Goal: Task Accomplishment & Management: Use online tool/utility

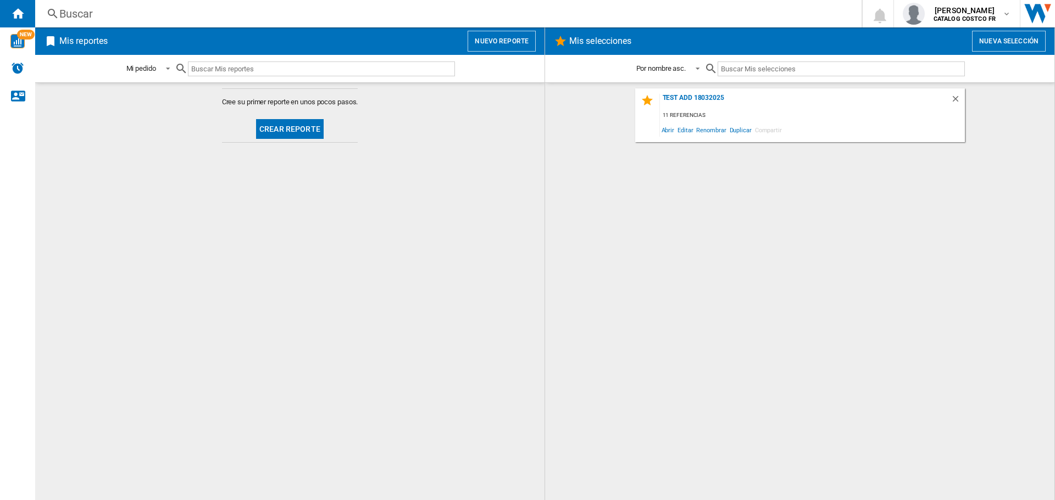
click at [299, 132] on button "Crear reporte" at bounding box center [290, 129] width 68 height 20
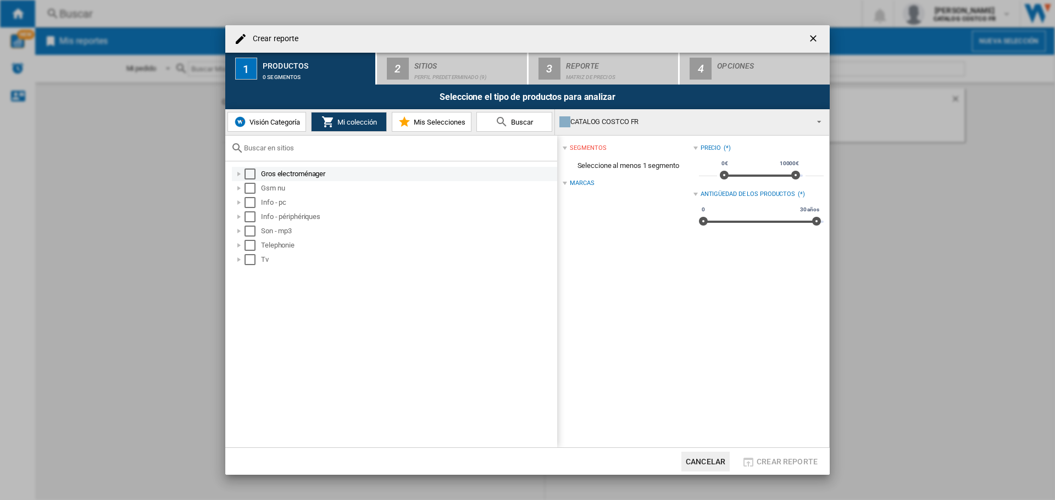
click at [250, 175] on div "Select" at bounding box center [249, 174] width 11 height 11
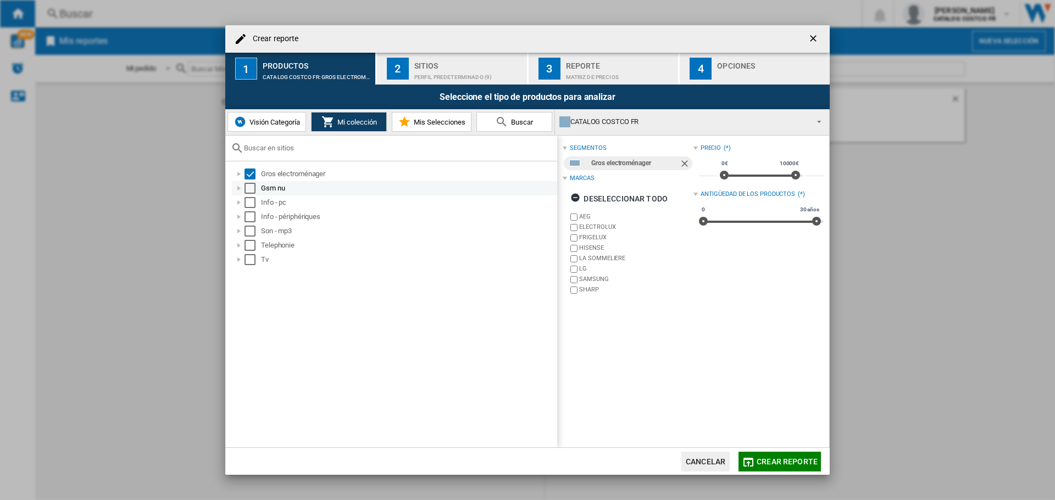
click at [252, 185] on div "Select" at bounding box center [249, 188] width 11 height 11
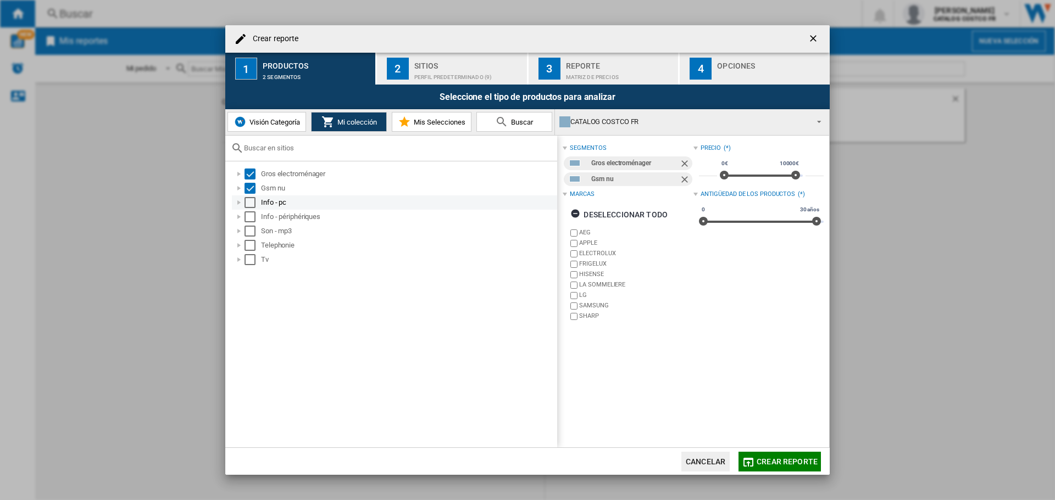
click at [249, 199] on div "Select" at bounding box center [249, 202] width 11 height 11
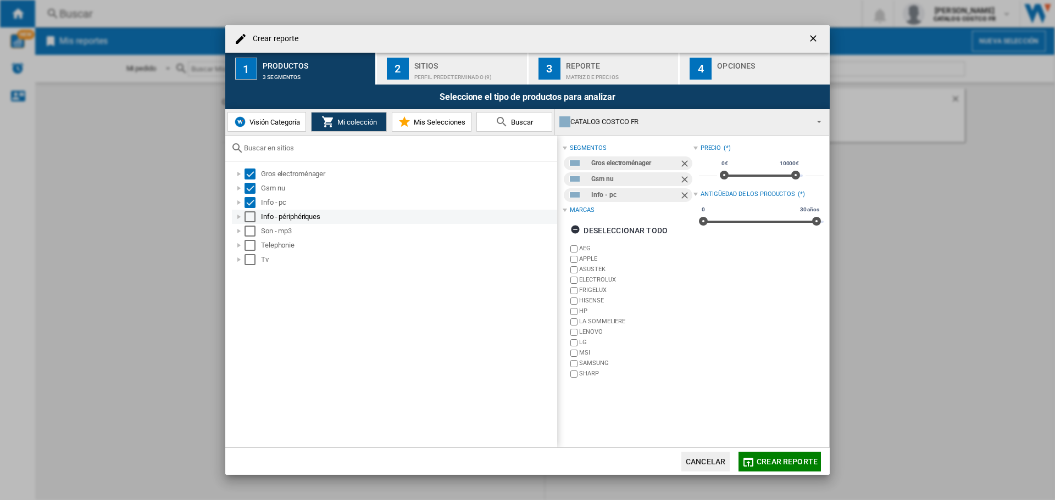
click at [252, 216] on div "Select" at bounding box center [249, 216] width 11 height 11
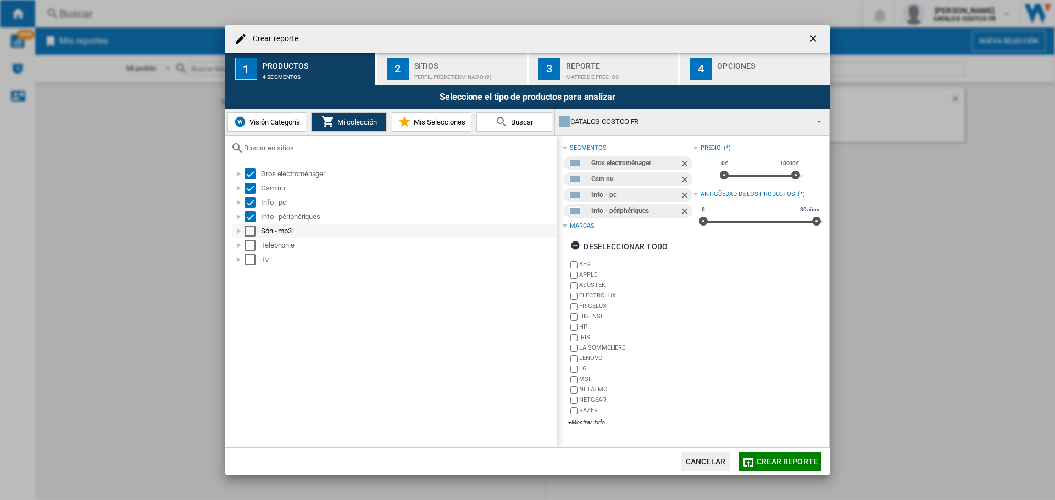
click at [252, 235] on div "Select" at bounding box center [249, 231] width 11 height 11
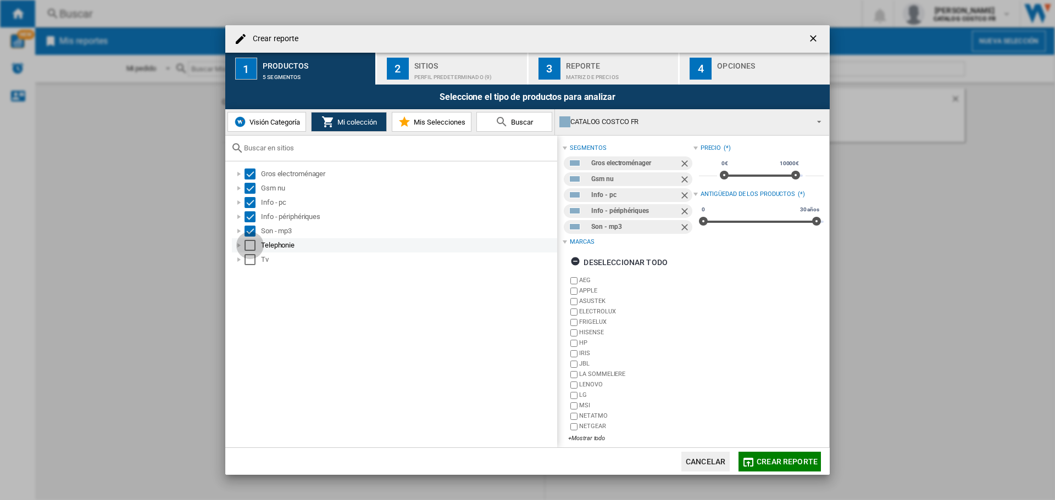
click at [250, 244] on div "Select" at bounding box center [249, 245] width 11 height 11
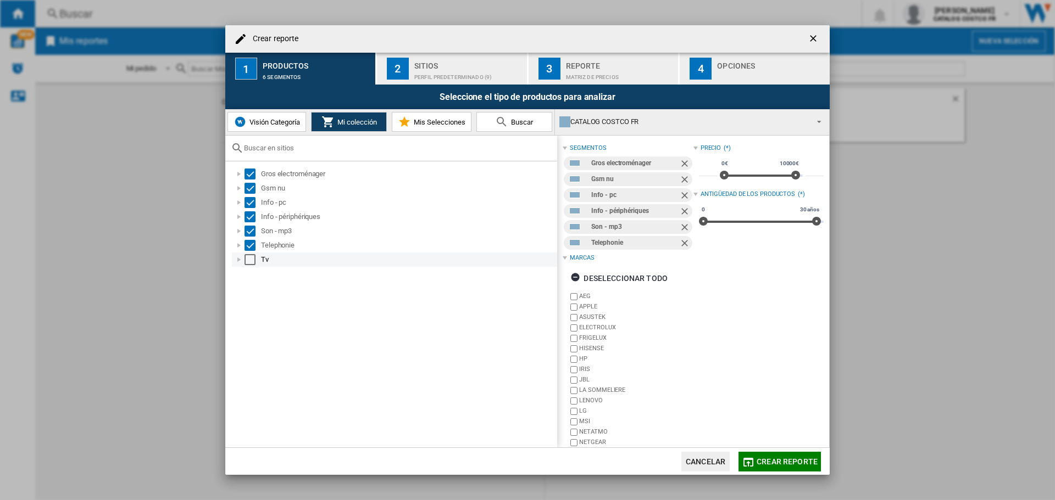
click at [250, 258] on div "Select" at bounding box center [249, 259] width 11 height 11
click at [420, 60] on div "Sitios" at bounding box center [468, 63] width 108 height 12
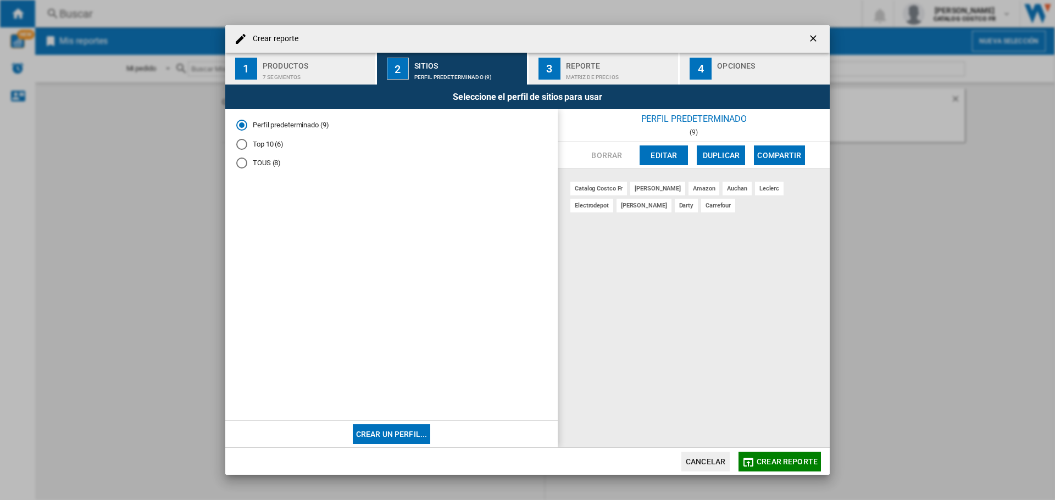
click at [794, 458] on span "Crear reporte" at bounding box center [786, 462] width 61 height 9
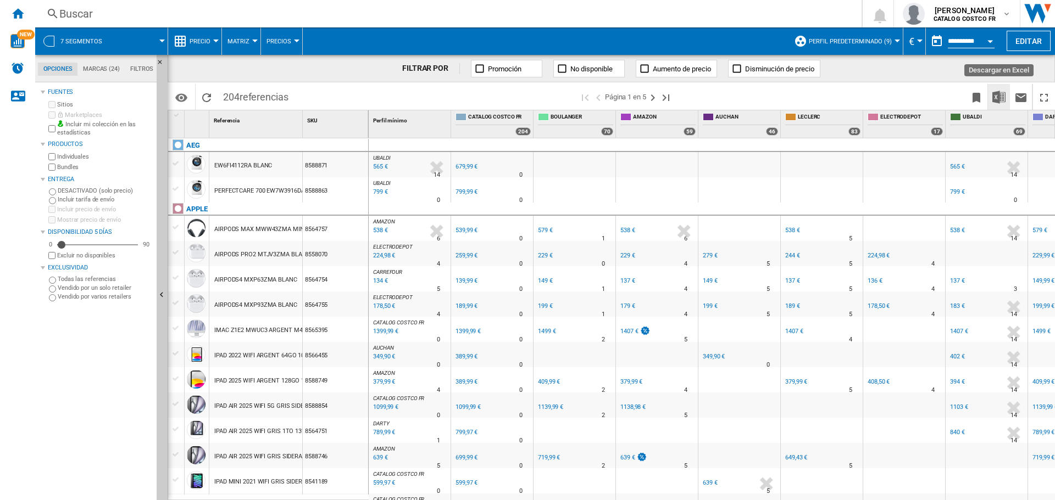
click at [993, 98] on img "Descargar en Excel" at bounding box center [998, 97] width 13 height 13
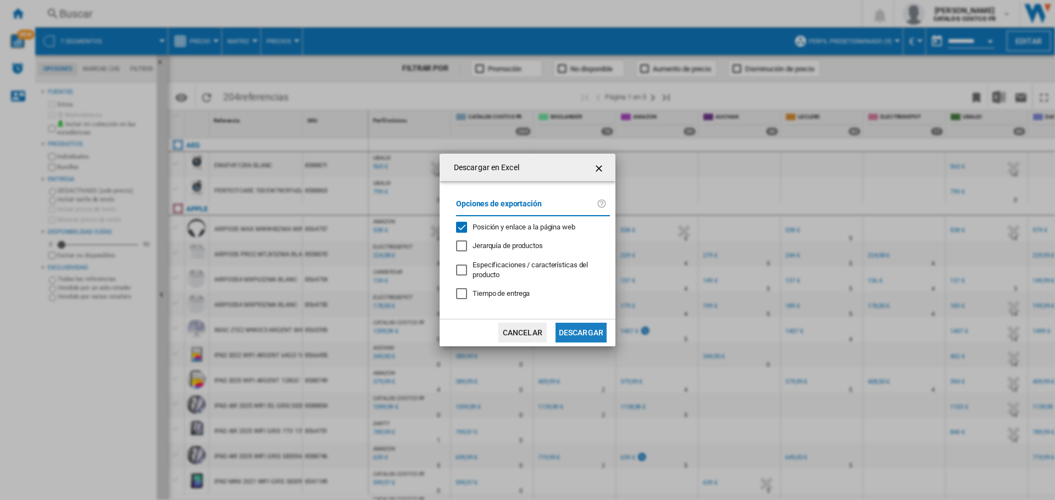
click at [580, 327] on button "Descargar" at bounding box center [580, 333] width 51 height 20
